Goal: Task Accomplishment & Management: Use online tool/utility

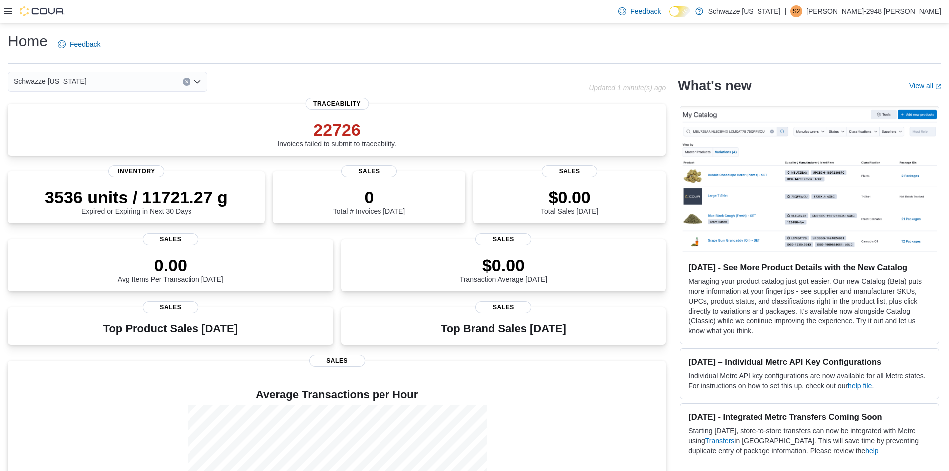
click at [9, 15] on icon at bounding box center [8, 11] width 8 height 8
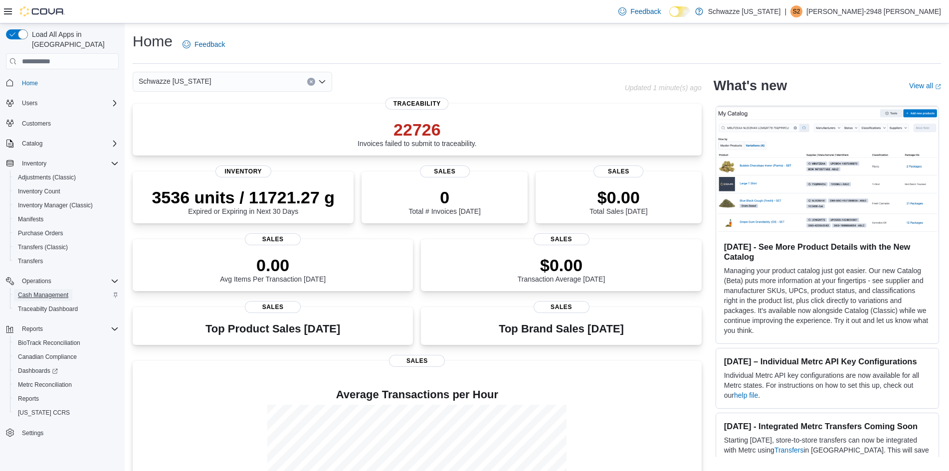
click at [43, 291] on span "Cash Management" at bounding box center [43, 295] width 50 height 8
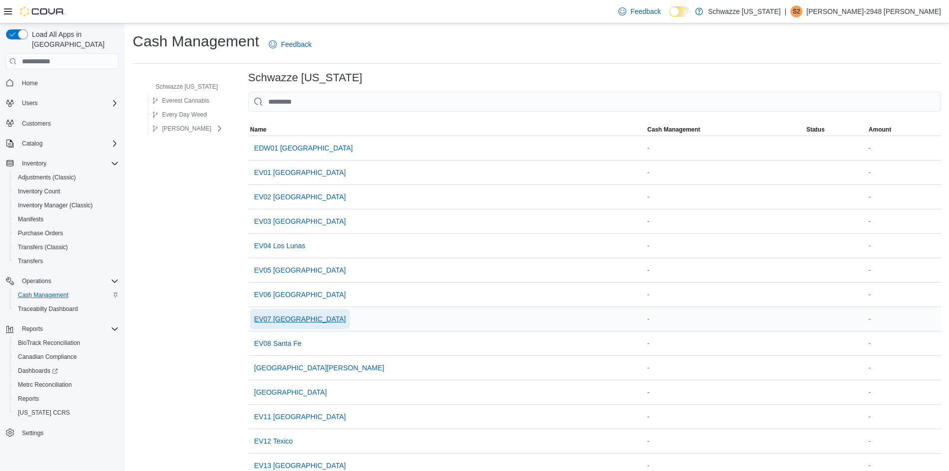
click at [289, 319] on span "EV07 [GEOGRAPHIC_DATA]" at bounding box center [300, 319] width 92 height 10
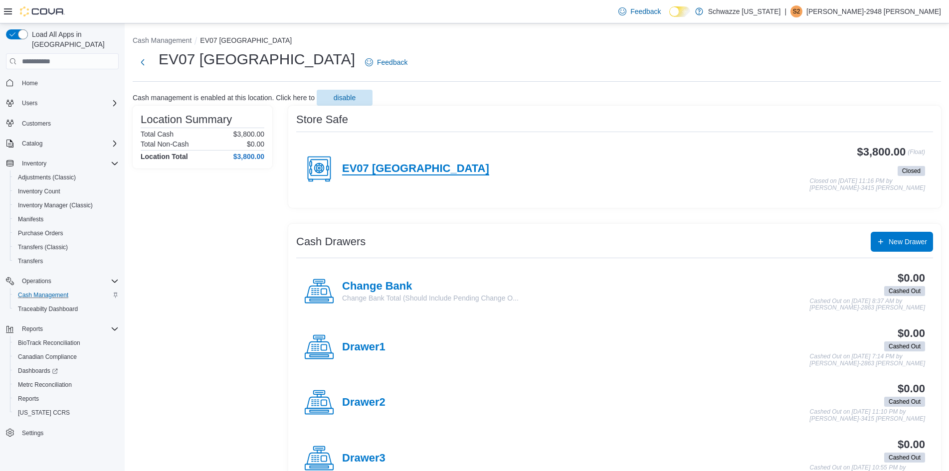
click at [370, 163] on h4 "EV07 [GEOGRAPHIC_DATA]" at bounding box center [415, 169] width 147 height 13
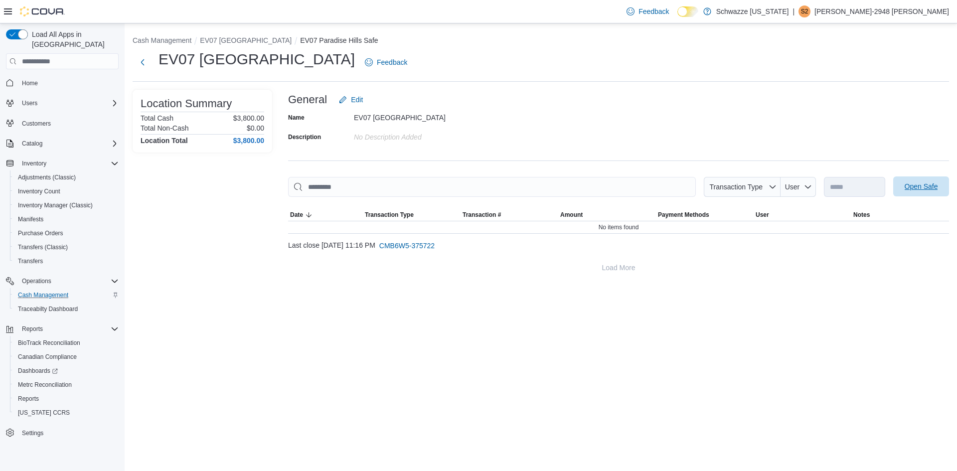
click at [906, 192] on span "Open Safe" at bounding box center [922, 187] width 44 height 20
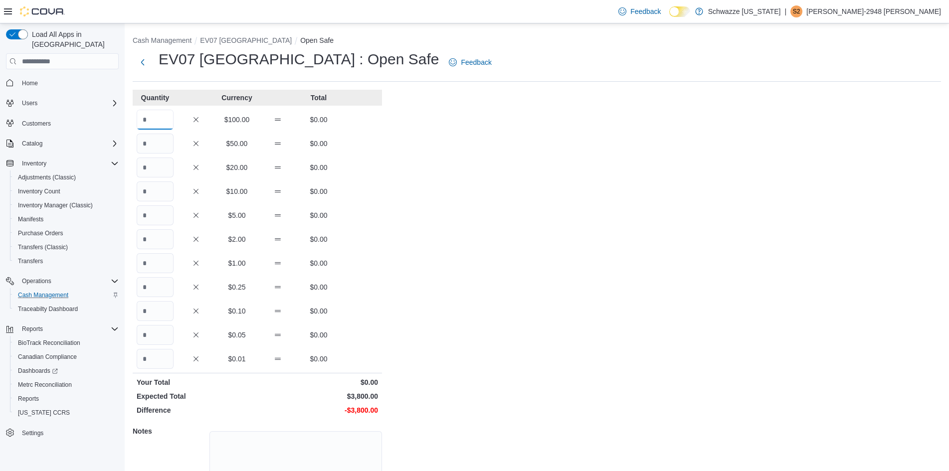
click at [149, 119] on input "Quantity" at bounding box center [155, 120] width 37 height 20
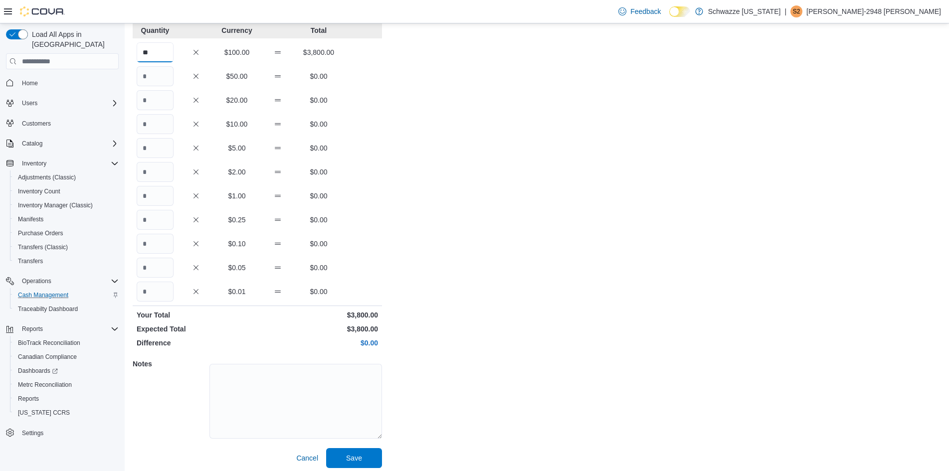
scroll to position [72, 0]
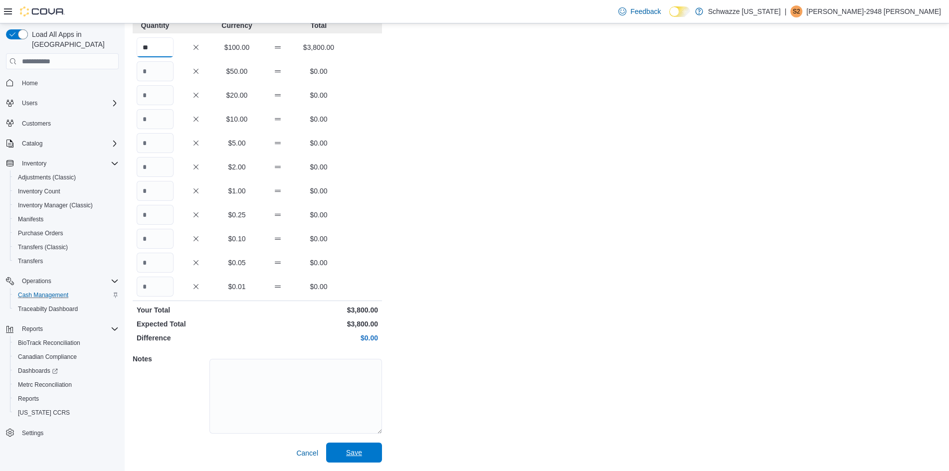
type input "**"
click at [359, 453] on span "Save" at bounding box center [354, 453] width 16 height 10
